Goal: Communication & Community: Answer question/provide support

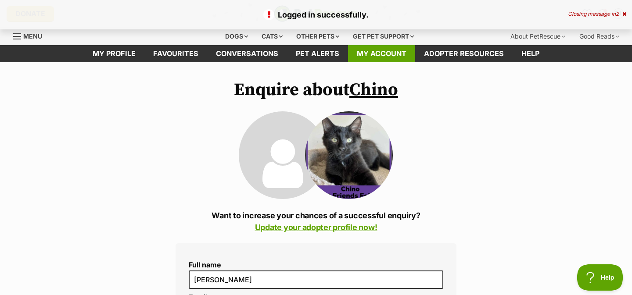
click at [385, 57] on link "My account" at bounding box center [381, 53] width 67 height 17
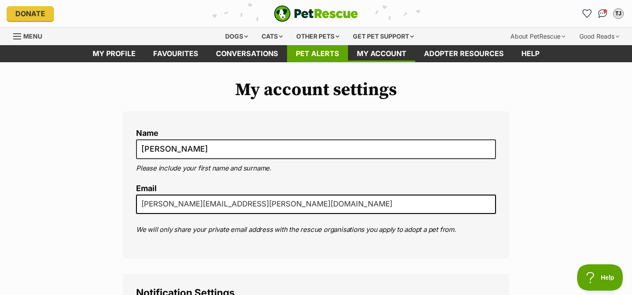
click at [318, 58] on link "Pet alerts" at bounding box center [317, 53] width 61 height 17
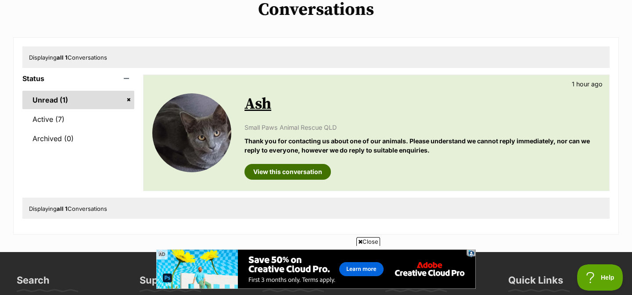
click at [275, 176] on link "View this conversation" at bounding box center [287, 172] width 86 height 16
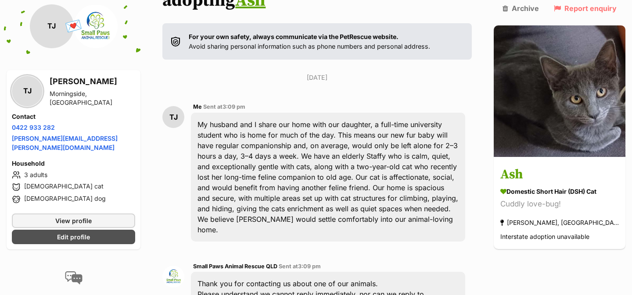
scroll to position [131, 0]
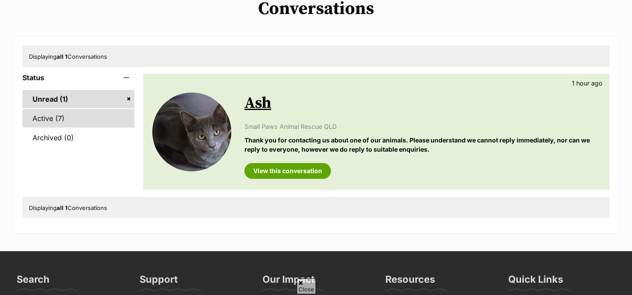
scroll to position [75, 0]
click at [65, 121] on link "Active (7)" at bounding box center [78, 118] width 112 height 18
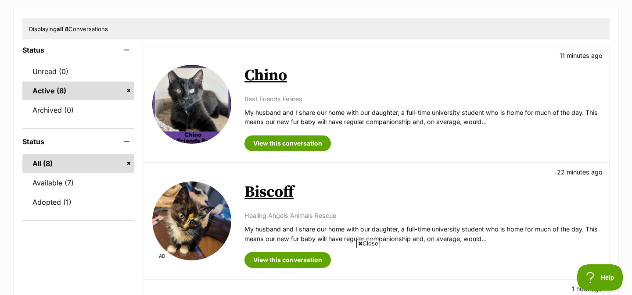
scroll to position [104, 0]
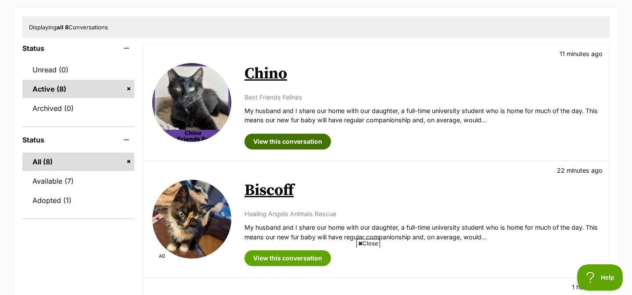
click at [275, 143] on link "View this conversation" at bounding box center [287, 142] width 86 height 16
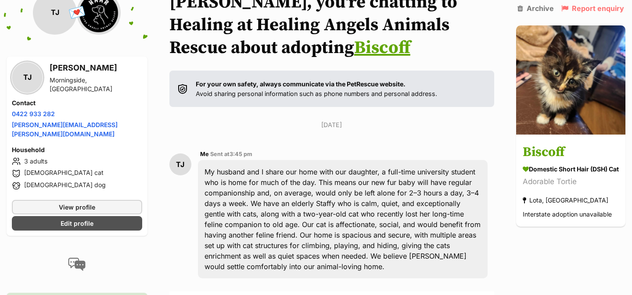
scroll to position [83, 0]
